Goal: Task Accomplishment & Management: Manage account settings

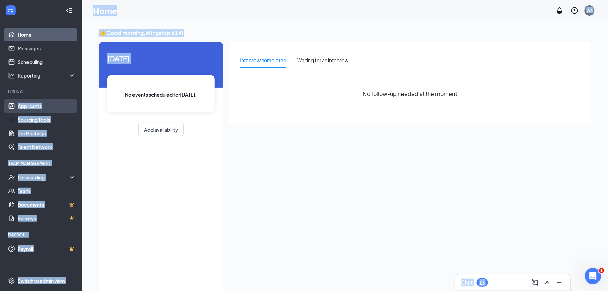
drag, startPoint x: 0, startPoint y: 0, endPoint x: 52, endPoint y: 111, distance: 123.0
click at [52, 111] on div "Home Messages Scheduling Reporting Hiring Applicants Sourcing Tools Job Posting…" at bounding box center [304, 152] width 608 height 305
click at [211, 68] on div "[DATE] No events scheduled for [DATE] . Add availability" at bounding box center [160, 94] width 125 height 105
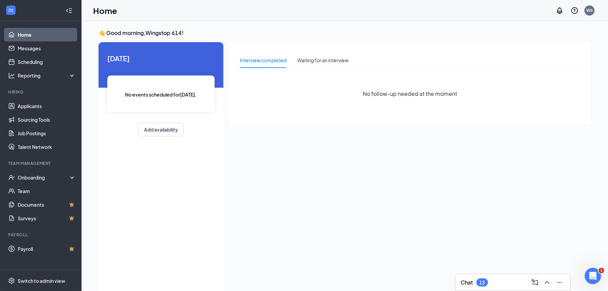
click at [274, 59] on div "Interview completed" at bounding box center [263, 59] width 47 height 7
click at [321, 60] on div "Waiting for an interview" at bounding box center [322, 59] width 51 height 7
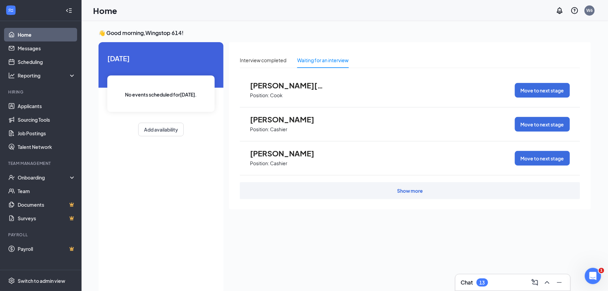
click at [412, 187] on div "Show more" at bounding box center [410, 190] width 26 height 7
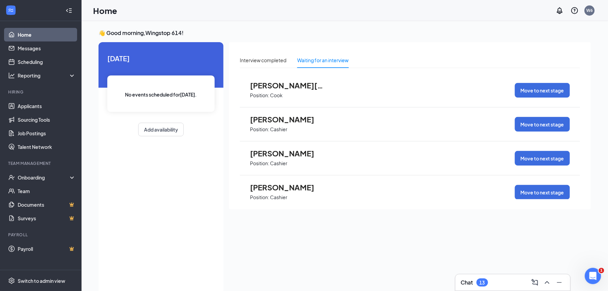
click at [412, 187] on div "[PERSON_NAME] Position: Cashier Move to next stage" at bounding box center [410, 192] width 340 height 34
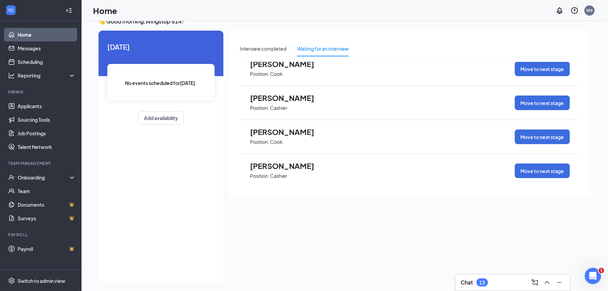
scroll to position [14, 0]
